Goal: Find specific page/section: Find specific page/section

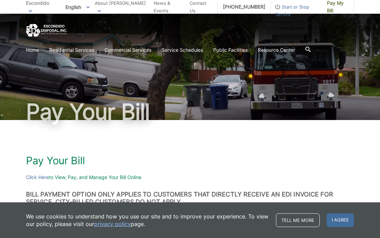
click at [32, 10] on icon at bounding box center [30, 11] width 3 height 2
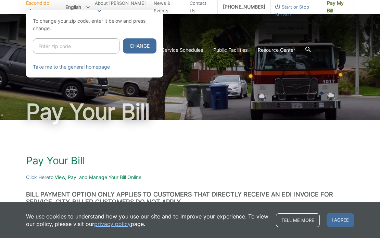
click at [58, 43] on input "Enter zip code" at bounding box center [76, 45] width 87 height 15
type input "92029"
click at [130, 46] on button "Change" at bounding box center [140, 45] width 34 height 15
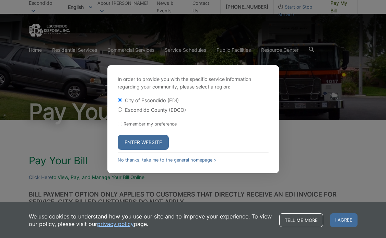
click at [120, 110] on input "Escondido County (EDCO)" at bounding box center [120, 109] width 4 height 4
radio input "true"
click at [119, 124] on input "Remember my preference" at bounding box center [120, 124] width 4 height 4
checkbox input "true"
click at [219, 114] on form "City of Escondido (EDI) [GEOGRAPHIC_DATA] ([GEOGRAPHIC_DATA]) Remember my prefe…" at bounding box center [193, 123] width 151 height 53
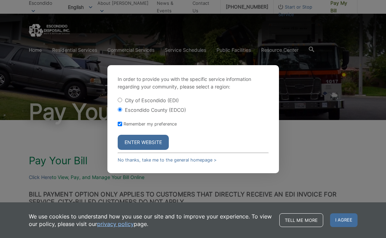
click at [322, 151] on div "In order to provide you with the specific service information regarding your co…" at bounding box center [193, 119] width 386 height 238
